Goal: Information Seeking & Learning: Learn about a topic

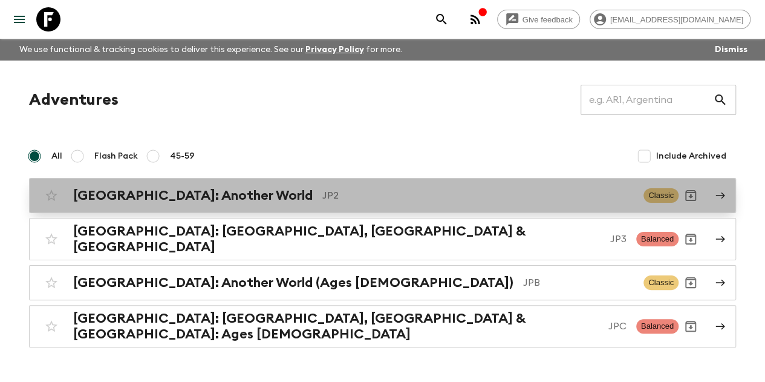
click at [201, 209] on link "[GEOGRAPHIC_DATA]: Another World JP2 Classic" at bounding box center [382, 195] width 707 height 35
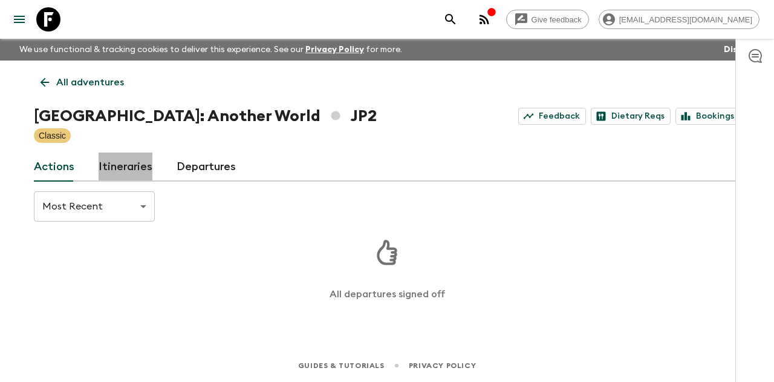
click at [140, 175] on link "Itineraries" at bounding box center [126, 166] width 54 height 29
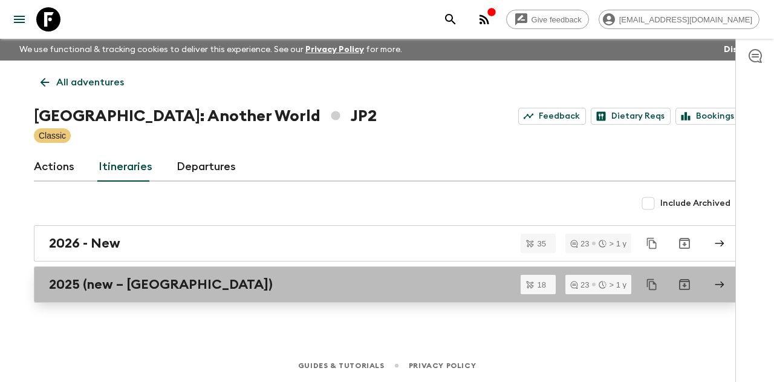
click at [136, 273] on link "2025 (new – [GEOGRAPHIC_DATA])" at bounding box center [387, 284] width 707 height 36
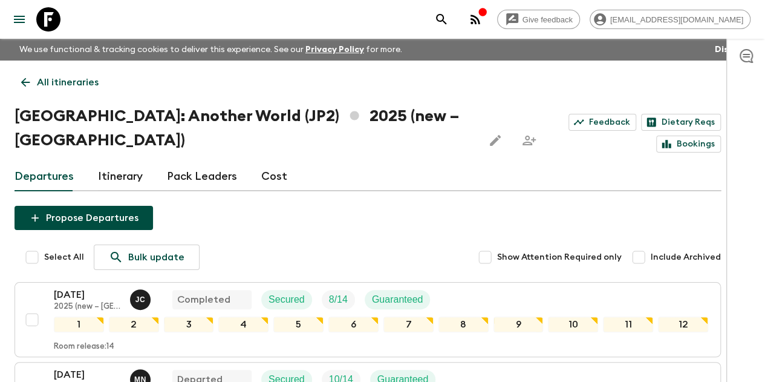
click at [32, 84] on icon at bounding box center [25, 82] width 13 height 13
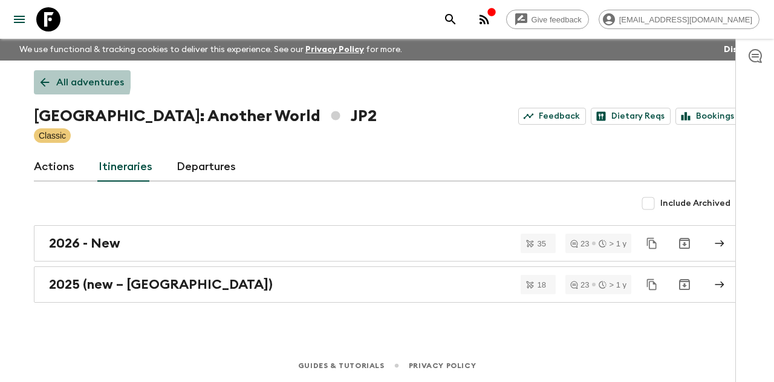
click at [39, 77] on icon at bounding box center [44, 82] width 13 height 13
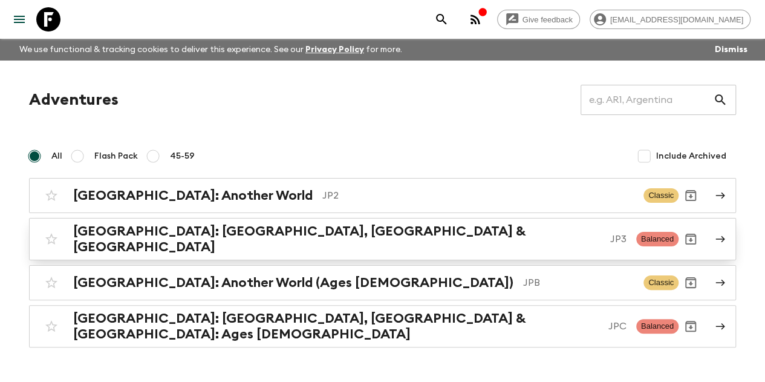
click at [196, 243] on div "[GEOGRAPHIC_DATA]: [GEOGRAPHIC_DATA], Kanazawa & [GEOGRAPHIC_DATA] JP3 Balanced" at bounding box center [358, 238] width 639 height 31
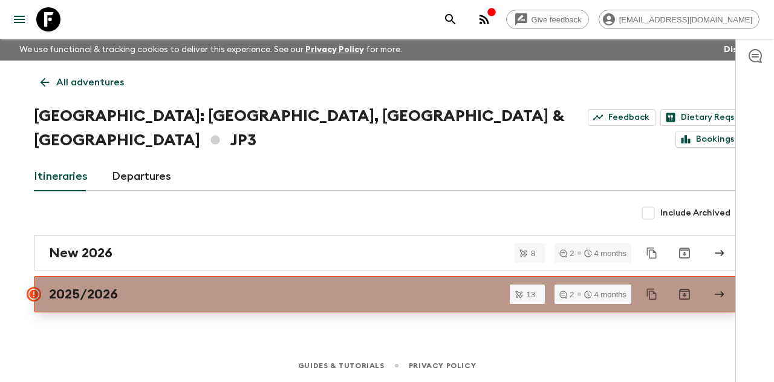
click at [189, 286] on div "2025/2026" at bounding box center [375, 294] width 653 height 16
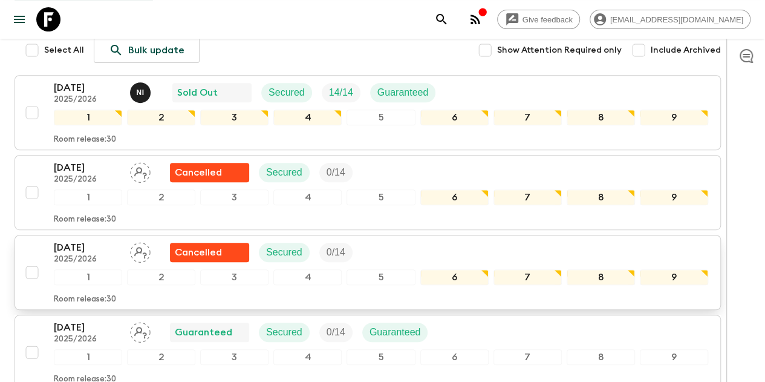
scroll to position [340, 0]
